Goal: Information Seeking & Learning: Compare options

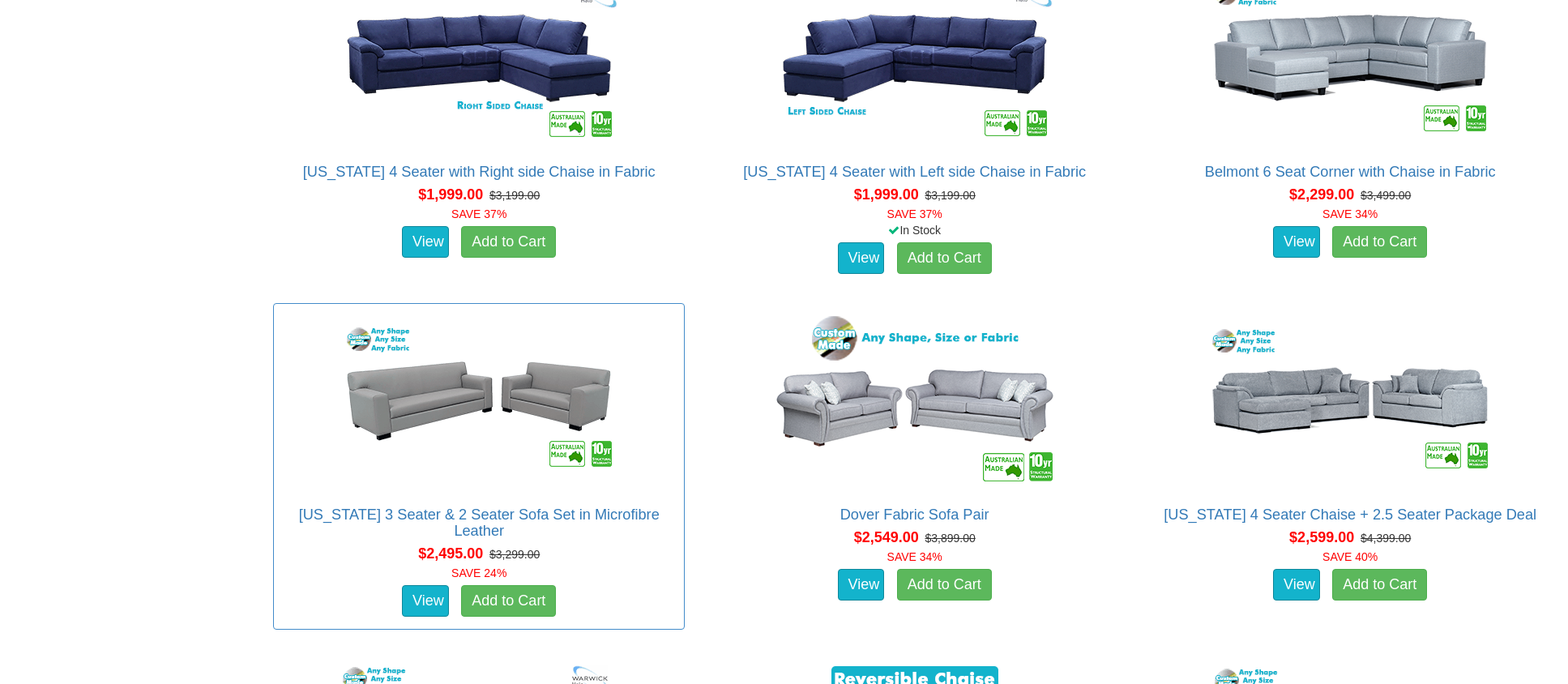
scroll to position [1935, 0]
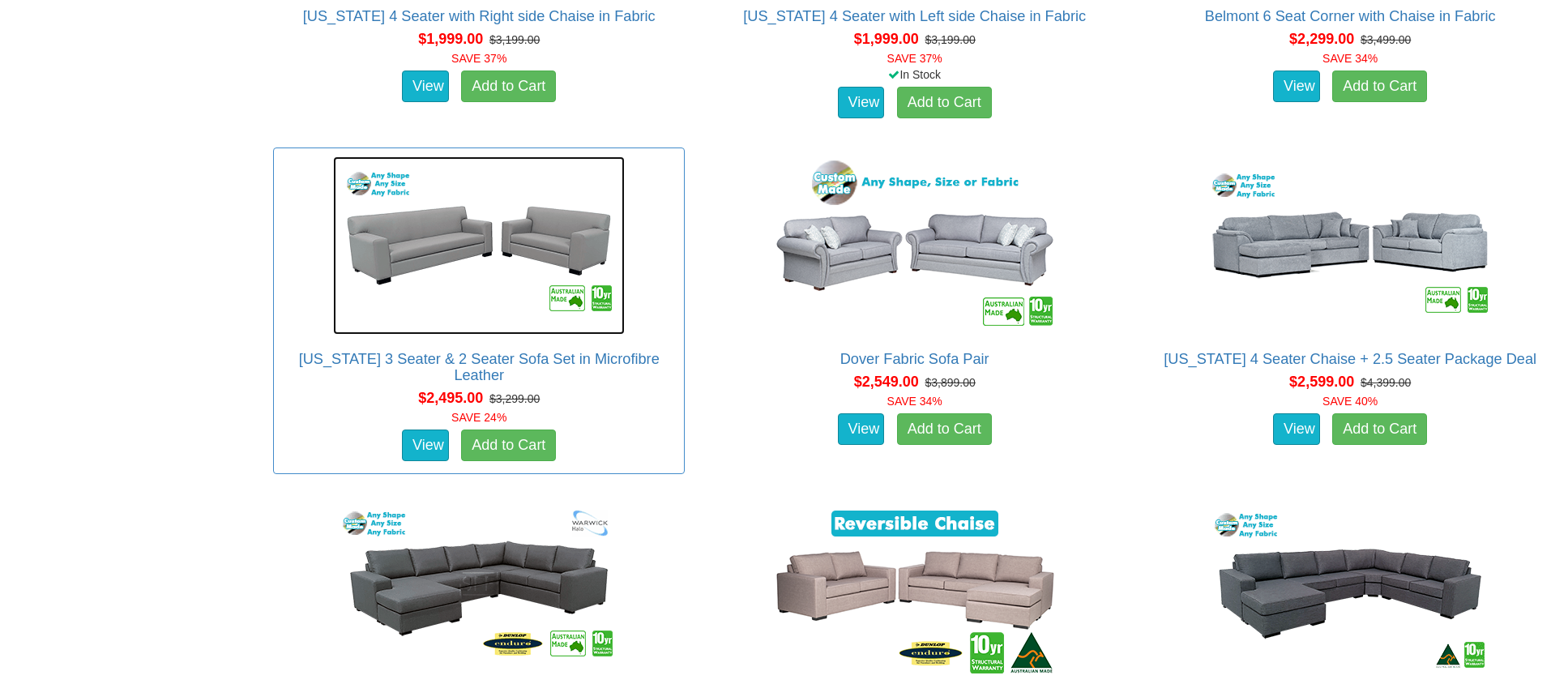
click at [418, 226] on img at bounding box center [479, 246] width 292 height 179
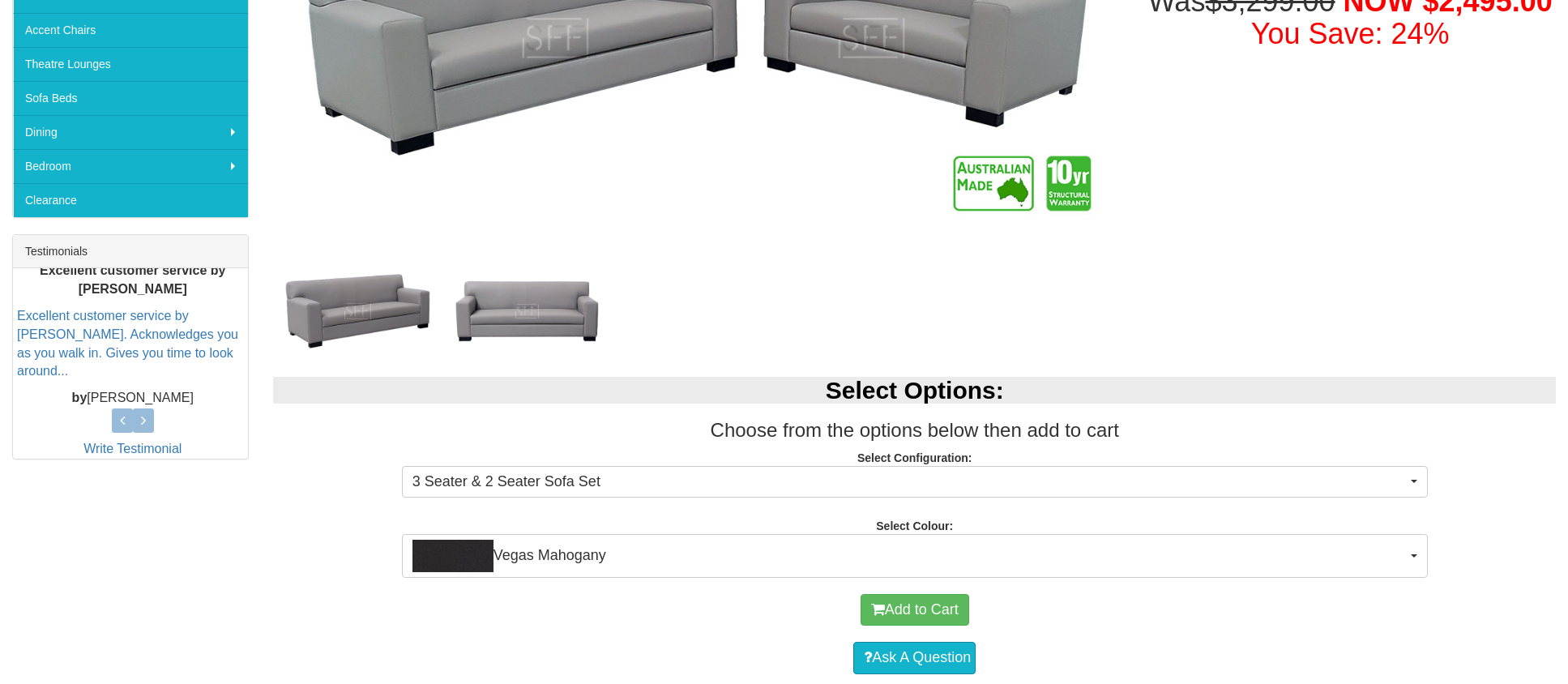
scroll to position [71, 0]
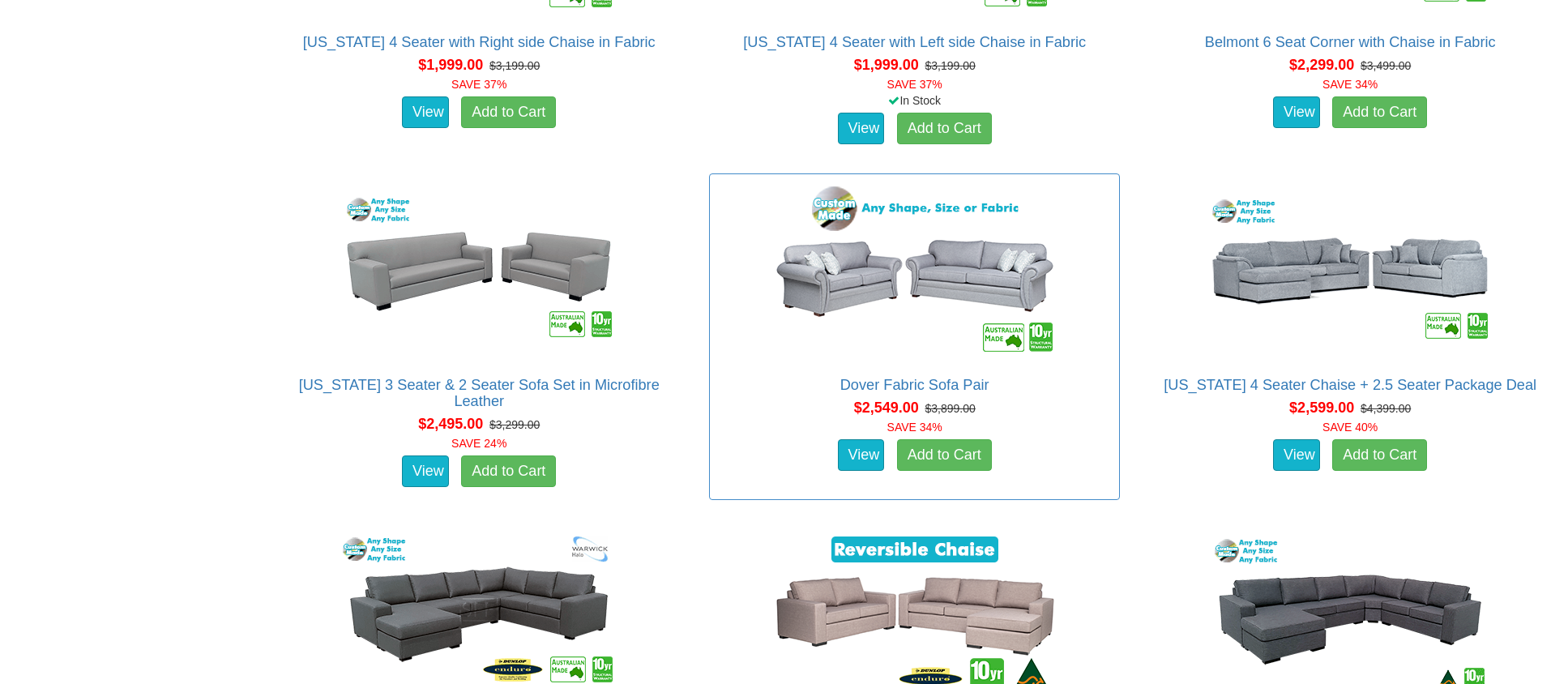
scroll to position [1815, 0]
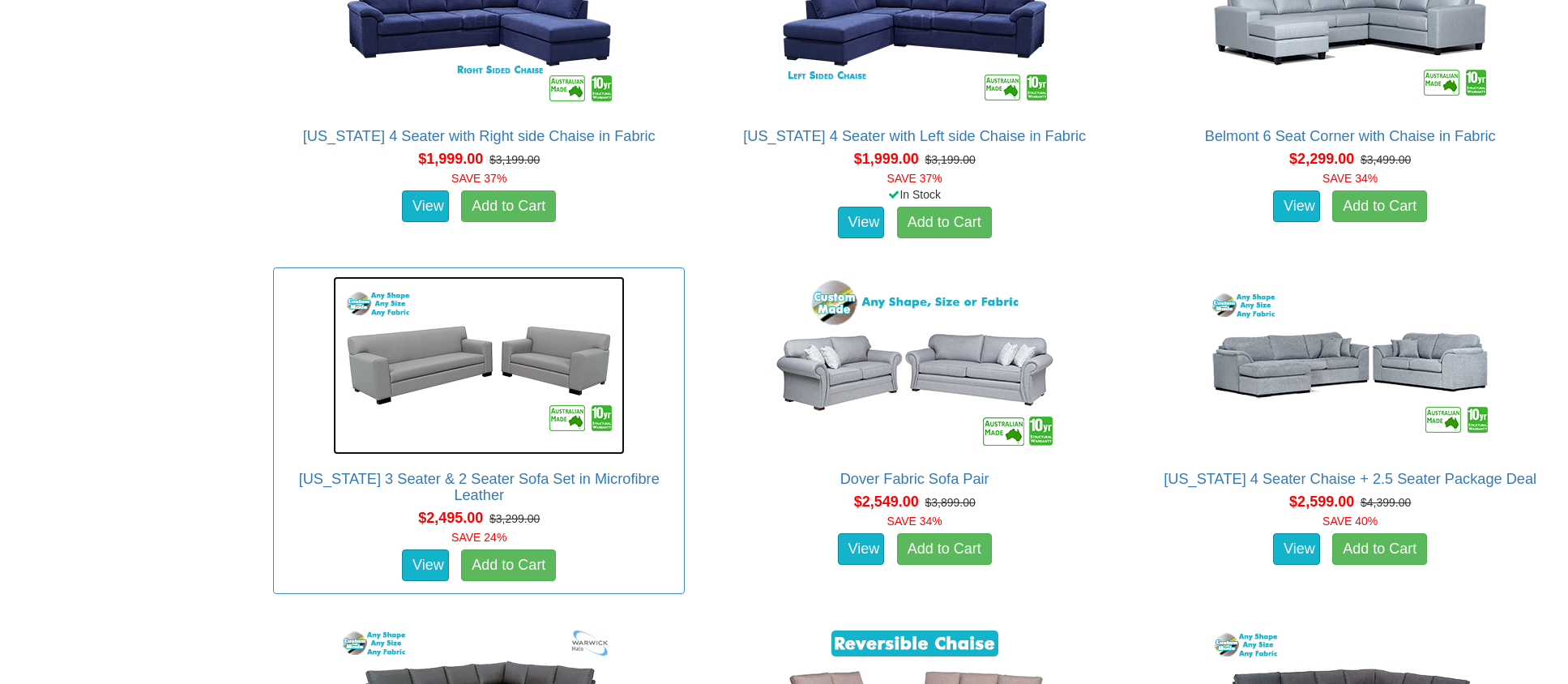
click at [414, 351] on img at bounding box center [479, 366] width 292 height 179
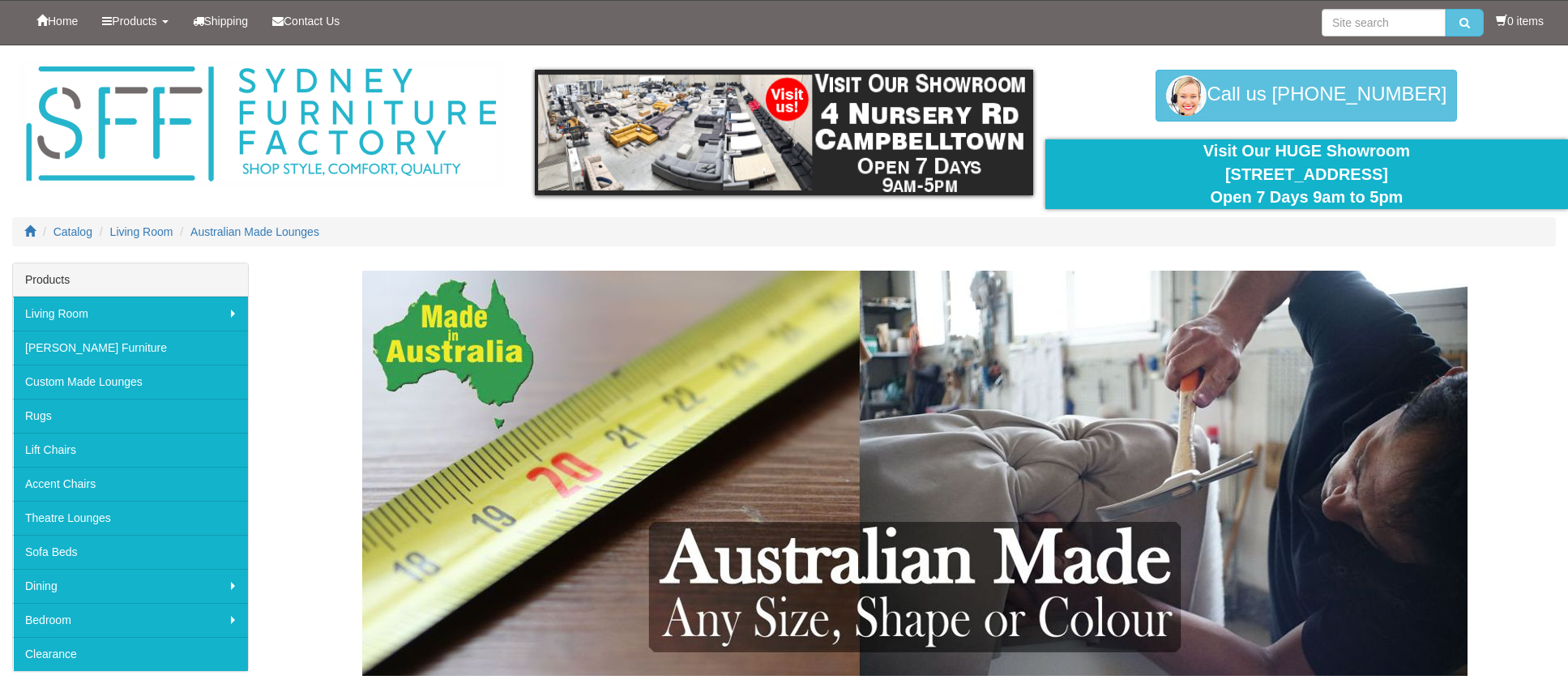
scroll to position [1815, 0]
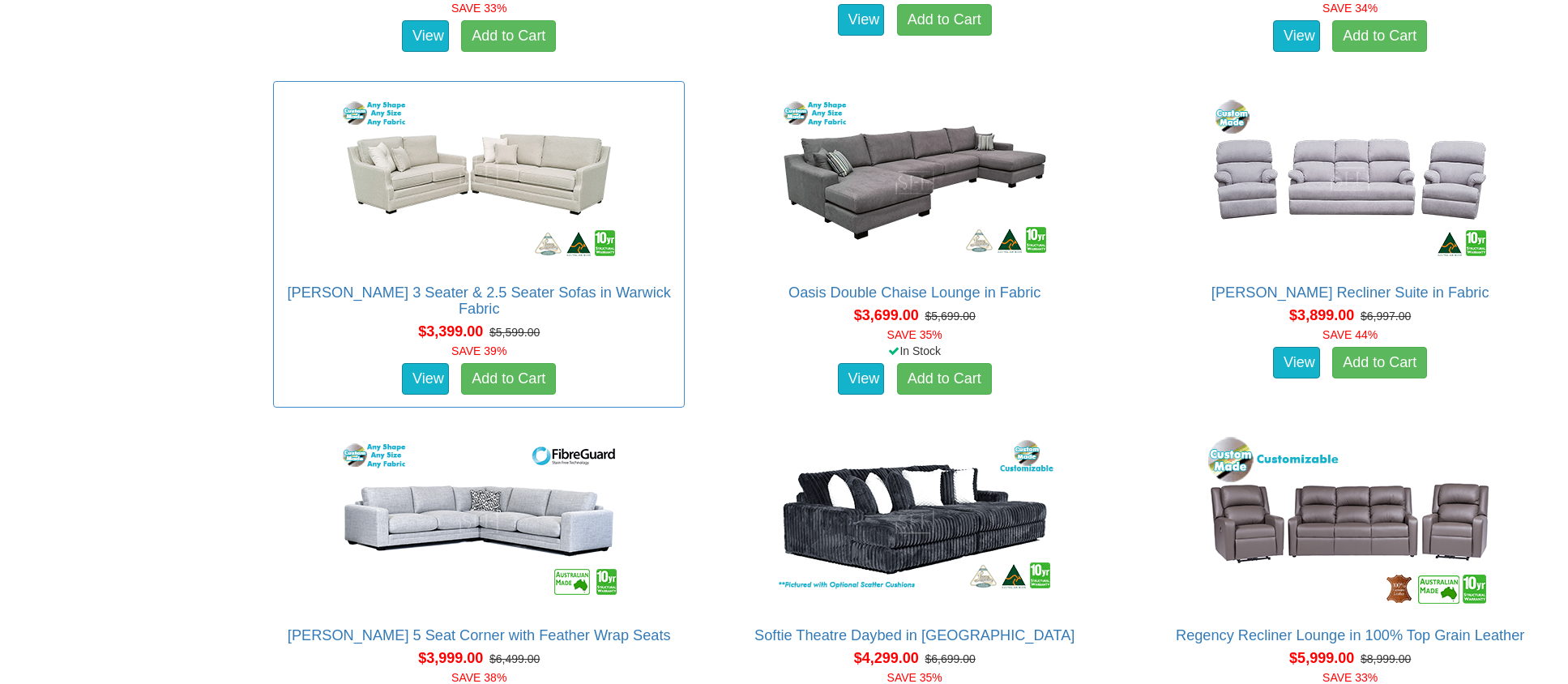
scroll to position [3890, 0]
